Goal: Task Accomplishment & Management: Use online tool/utility

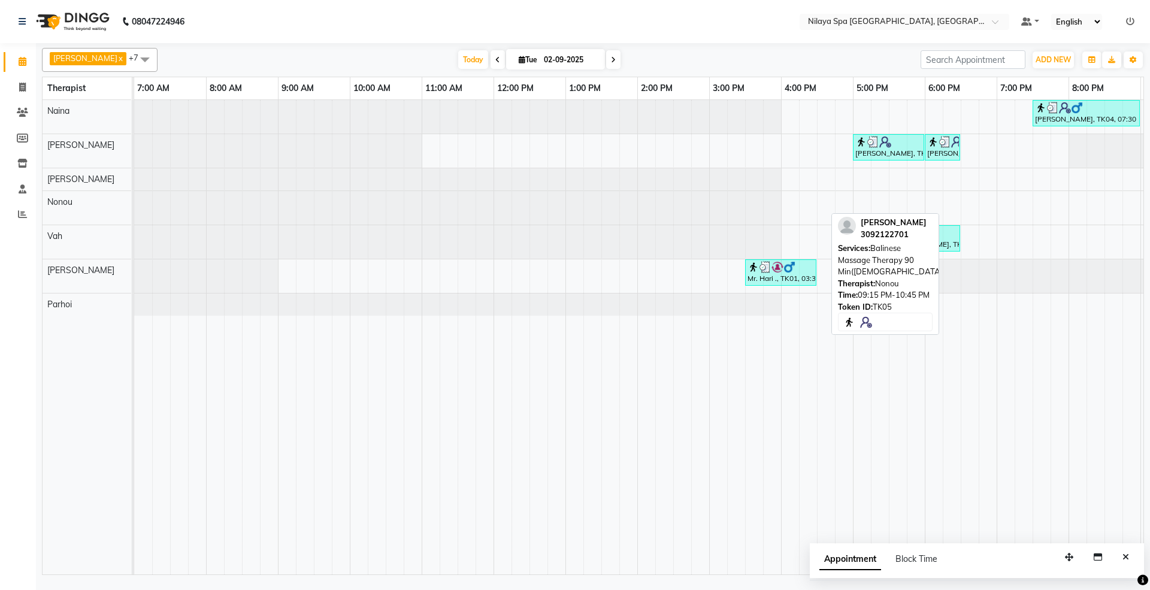
scroll to position [0, 213]
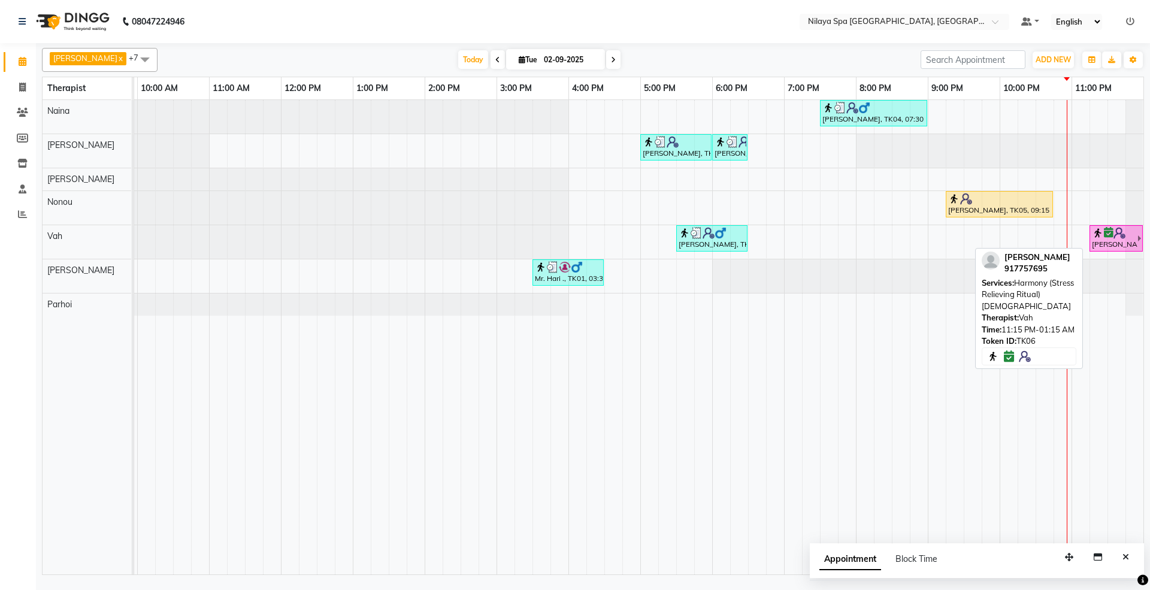
click at [1115, 232] on img at bounding box center [1119, 233] width 12 height 12
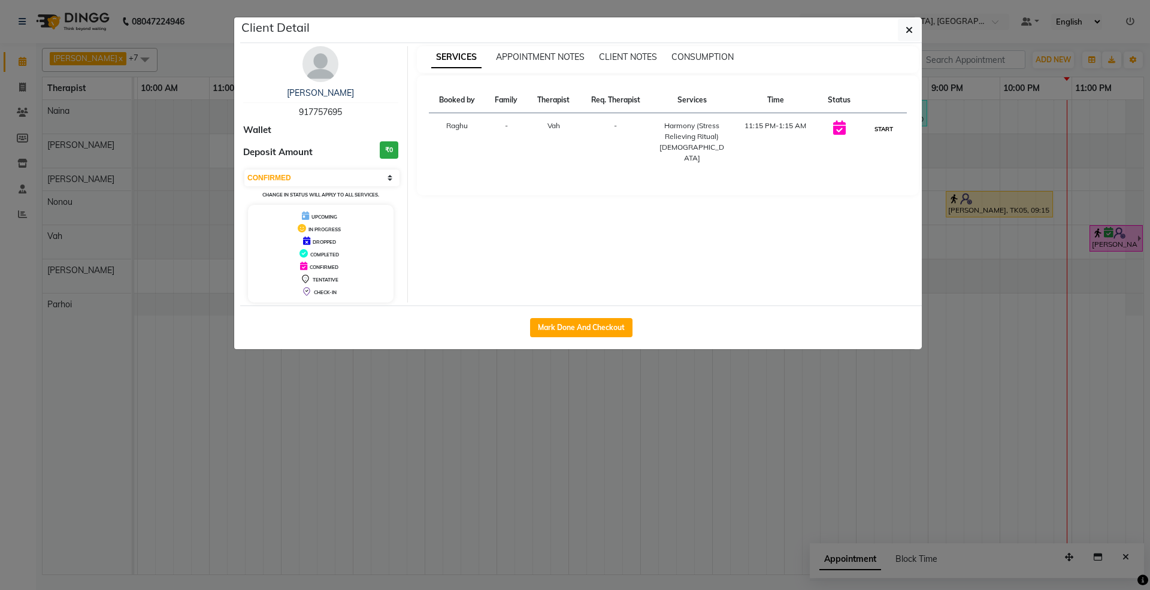
click at [877, 125] on button "START" at bounding box center [883, 129] width 25 height 15
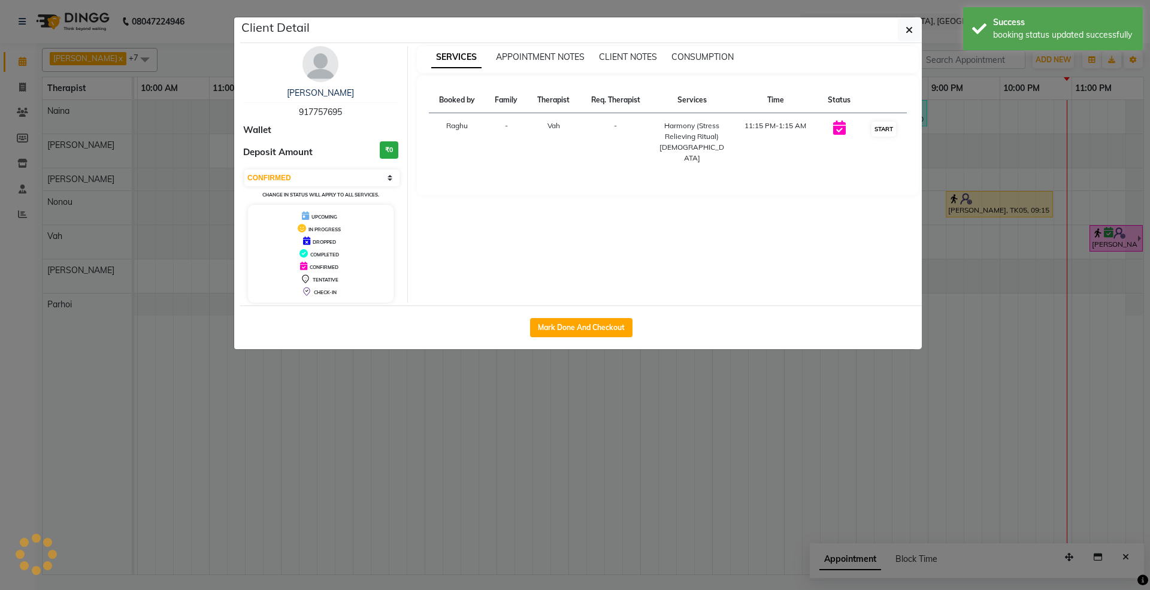
select select "1"
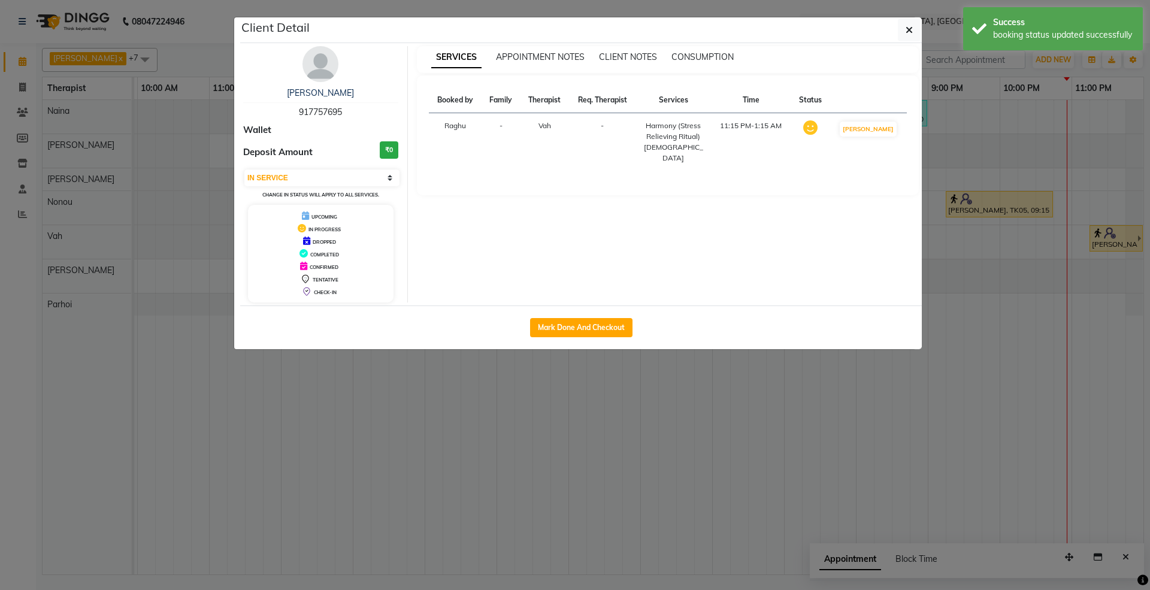
click at [1001, 202] on ngb-modal-window "Client Detail [PERSON_NAME] 917757695 Wallet Deposit Amount ₹0 Select IN SERVIC…" at bounding box center [575, 295] width 1150 height 590
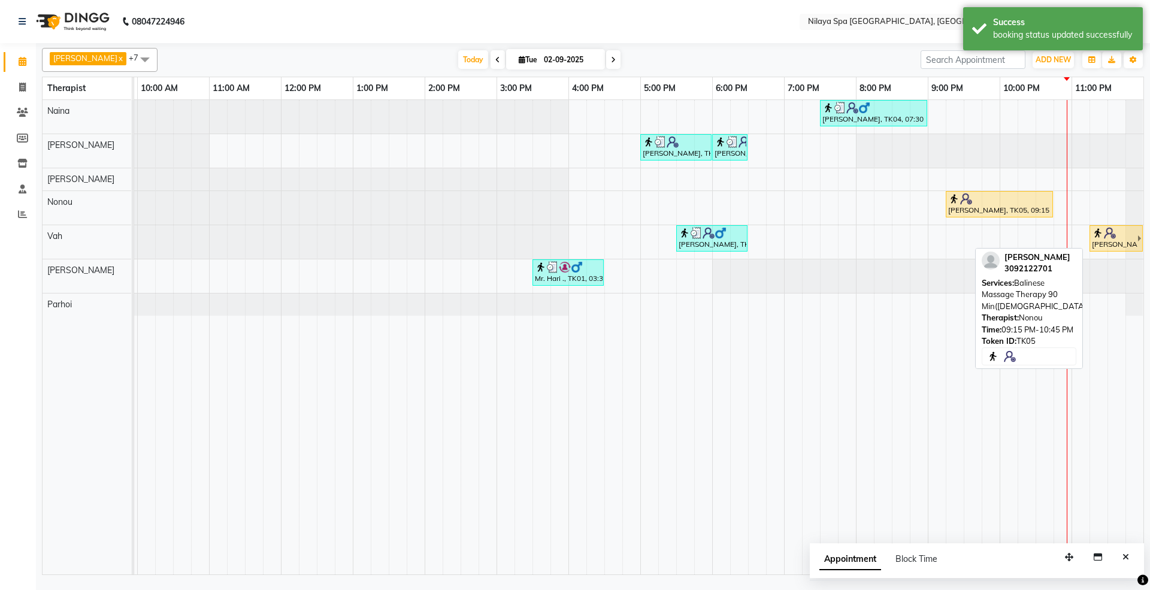
click at [1000, 205] on div at bounding box center [999, 199] width 102 height 12
select select "1"
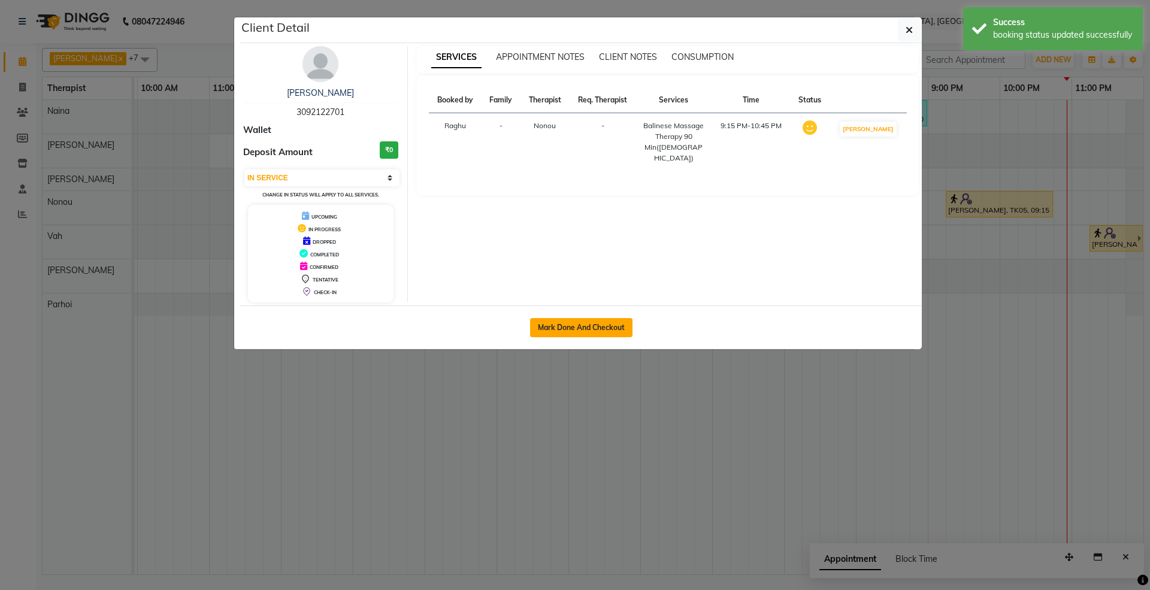
click at [623, 328] on button "Mark Done And Checkout" at bounding box center [581, 327] width 102 height 19
select select "service"
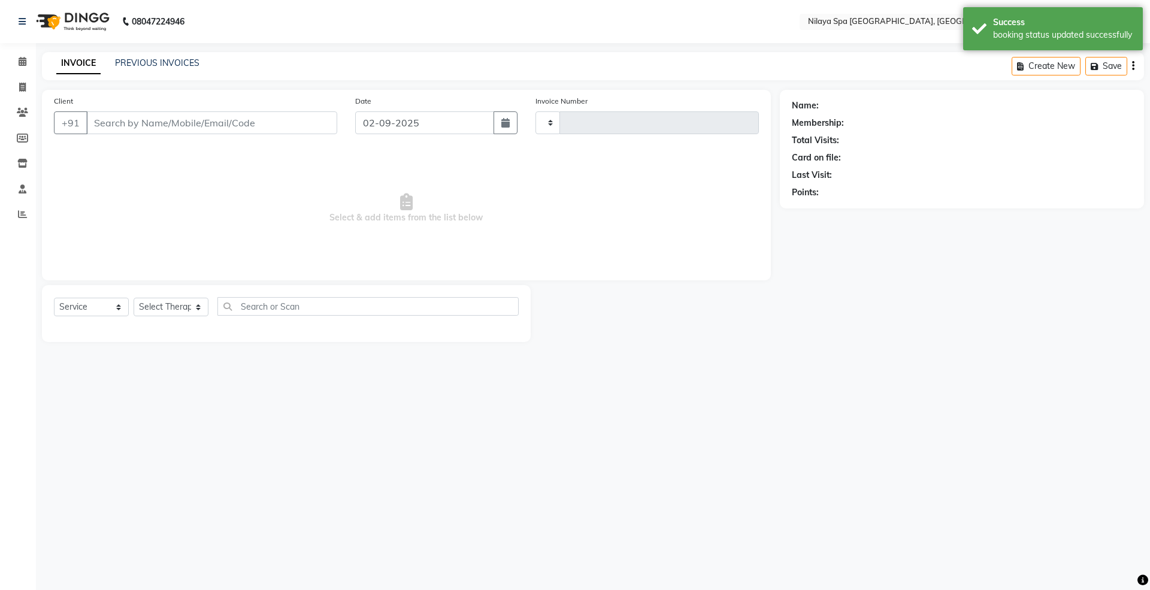
type input "1467"
select select "7950"
type input "30******01"
select select "71647"
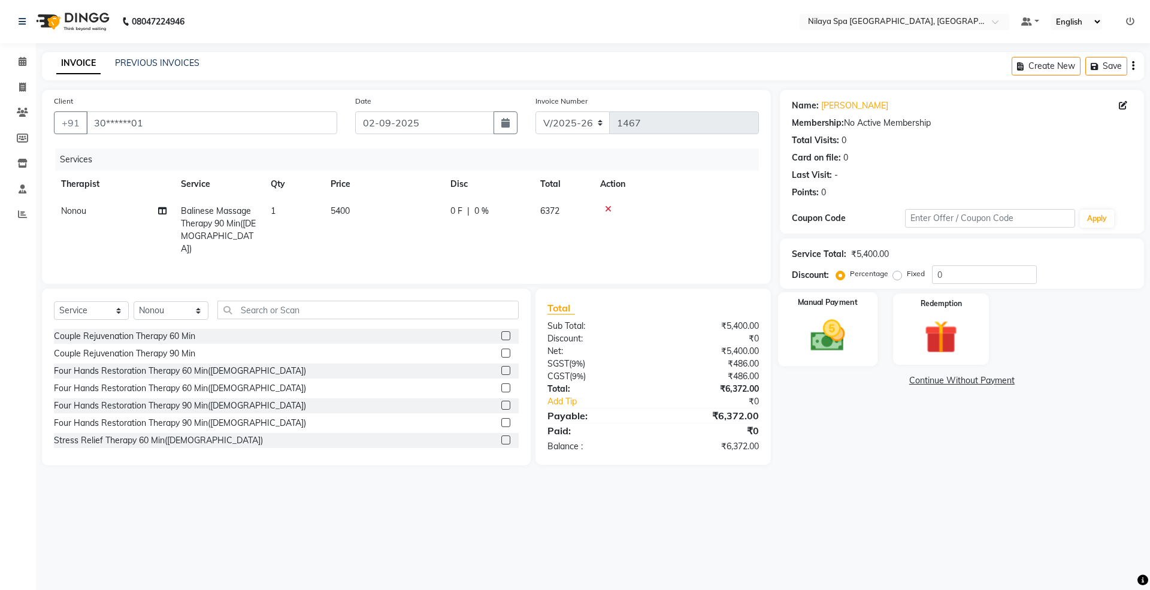
click at [822, 339] on img at bounding box center [828, 336] width 56 height 40
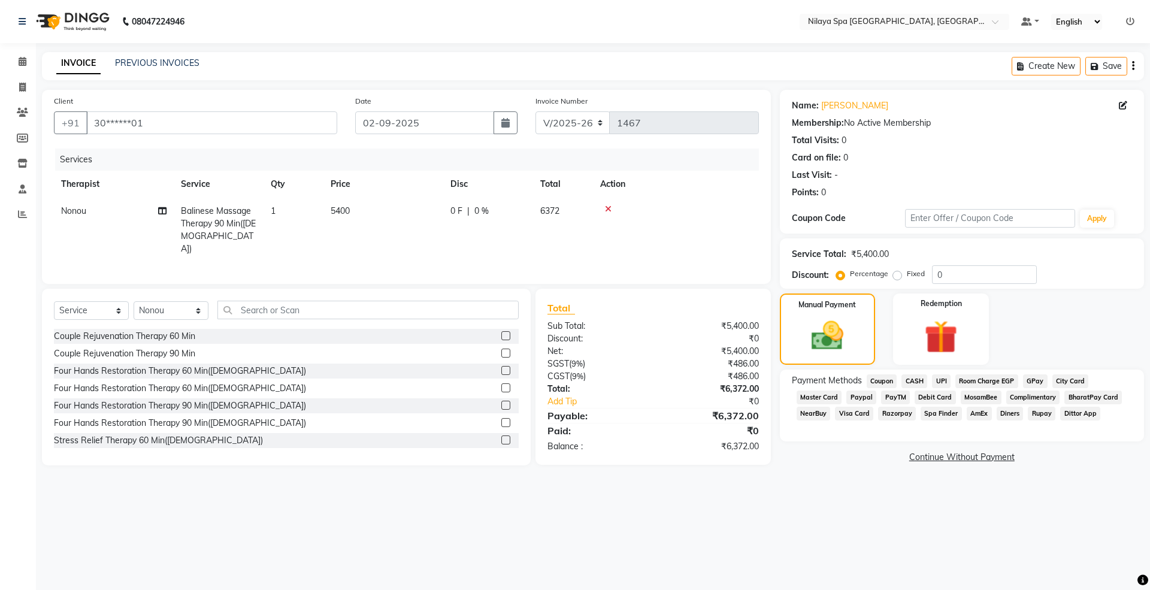
click at [856, 410] on span "Visa Card" at bounding box center [854, 414] width 38 height 14
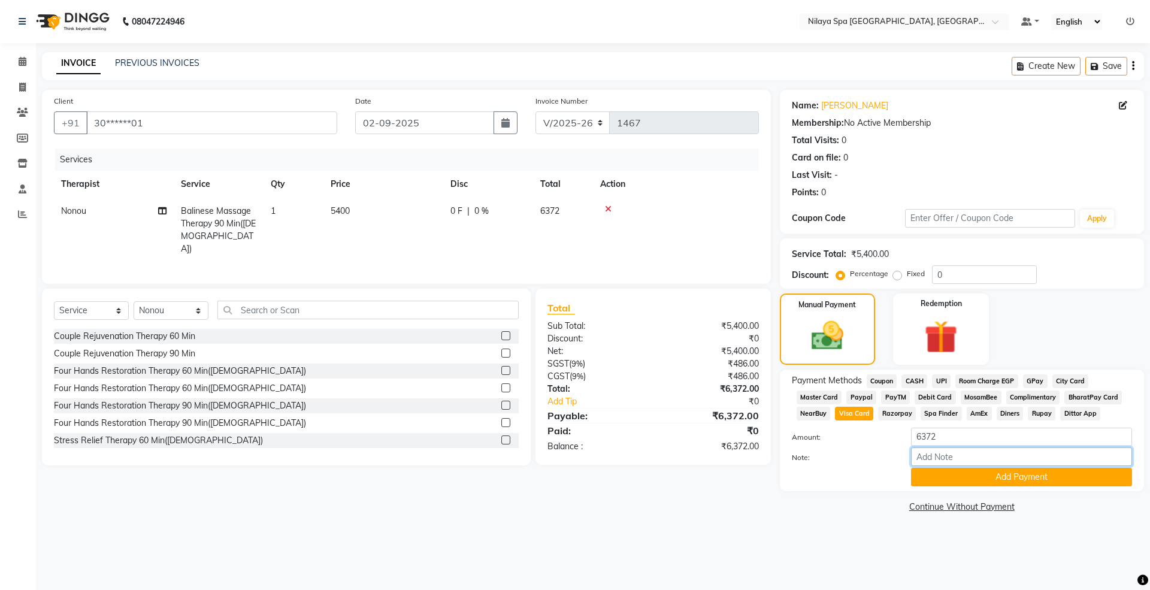
click at [948, 453] on input "Note:" at bounding box center [1021, 456] width 221 height 19
type input "0859"
click at [1000, 479] on button "Add Payment" at bounding box center [1021, 477] width 221 height 19
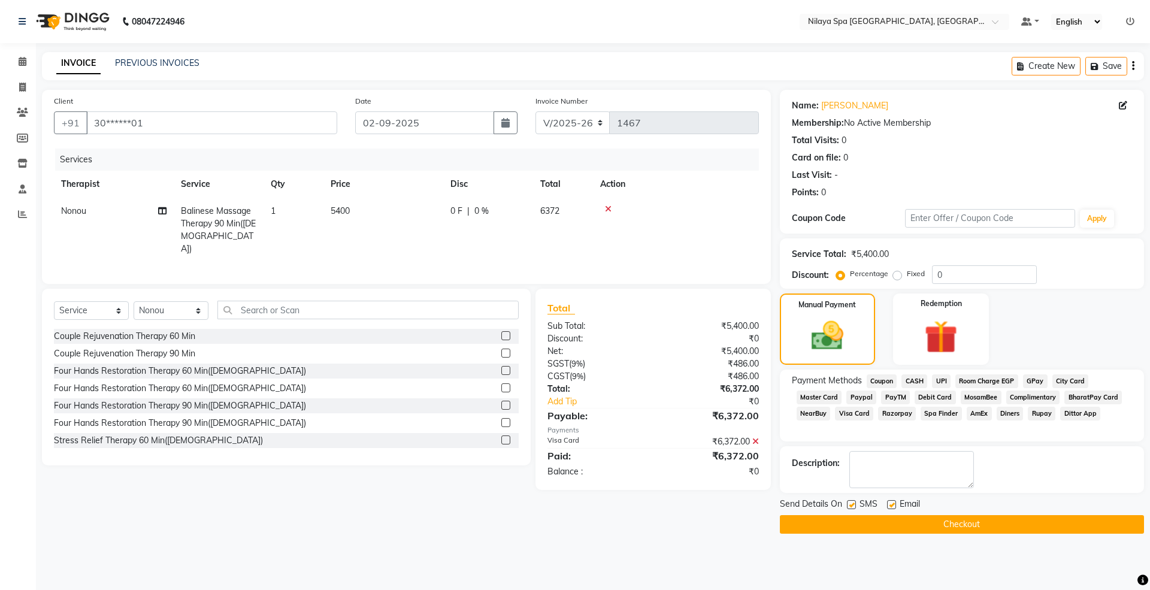
click at [971, 523] on button "Checkout" at bounding box center [962, 524] width 364 height 19
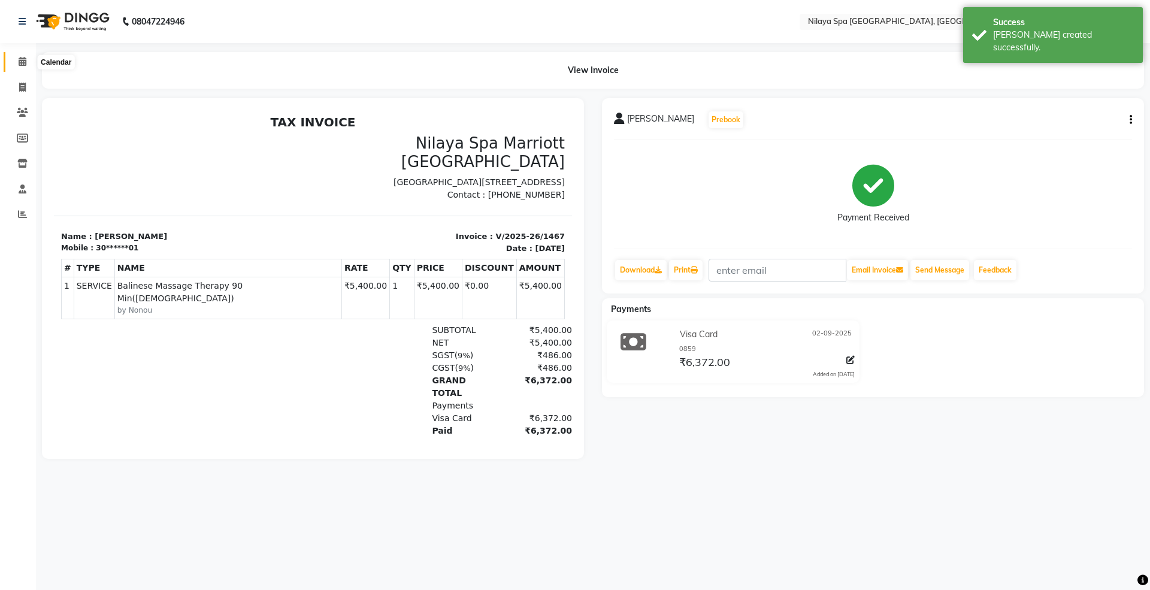
click at [27, 59] on span at bounding box center [22, 62] width 21 height 14
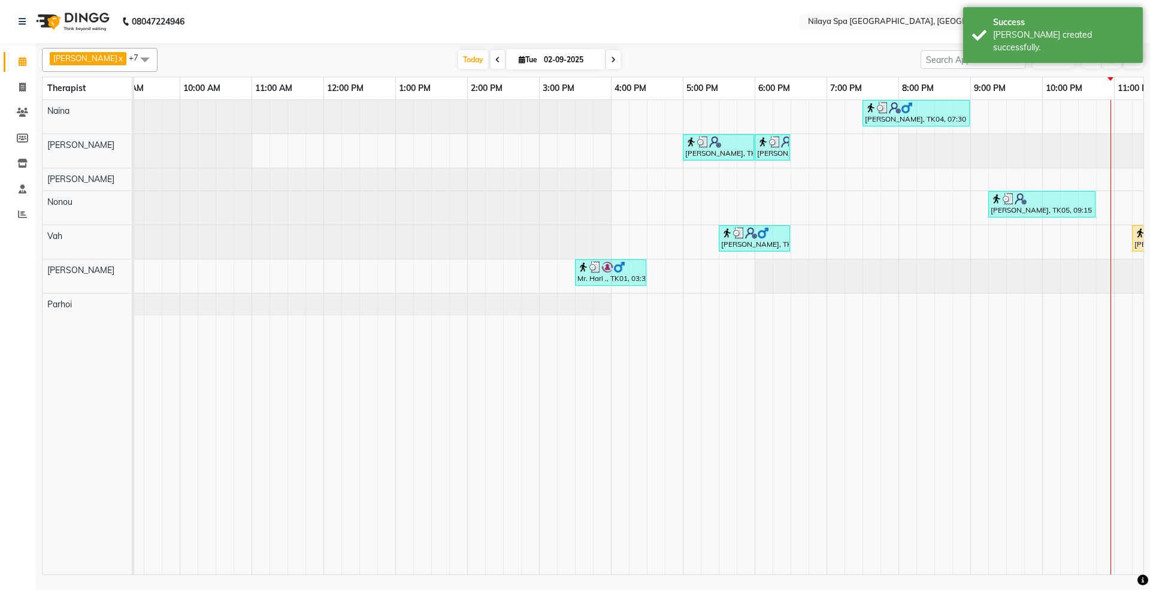
scroll to position [0, 212]
